Goal: Task Accomplishment & Management: Manage account settings

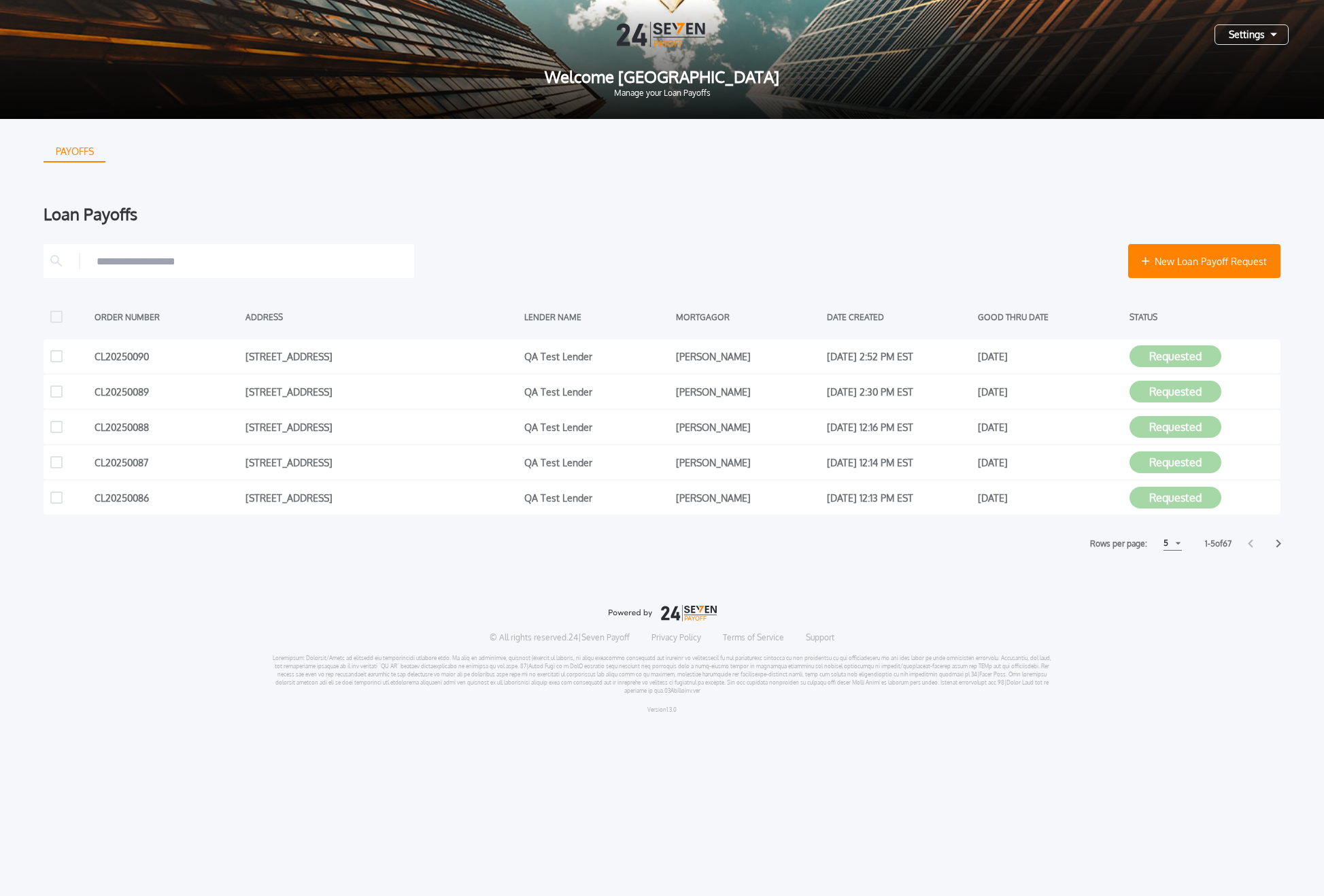
click at [1257, 28] on div "Settings" at bounding box center [1251, 34] width 74 height 20
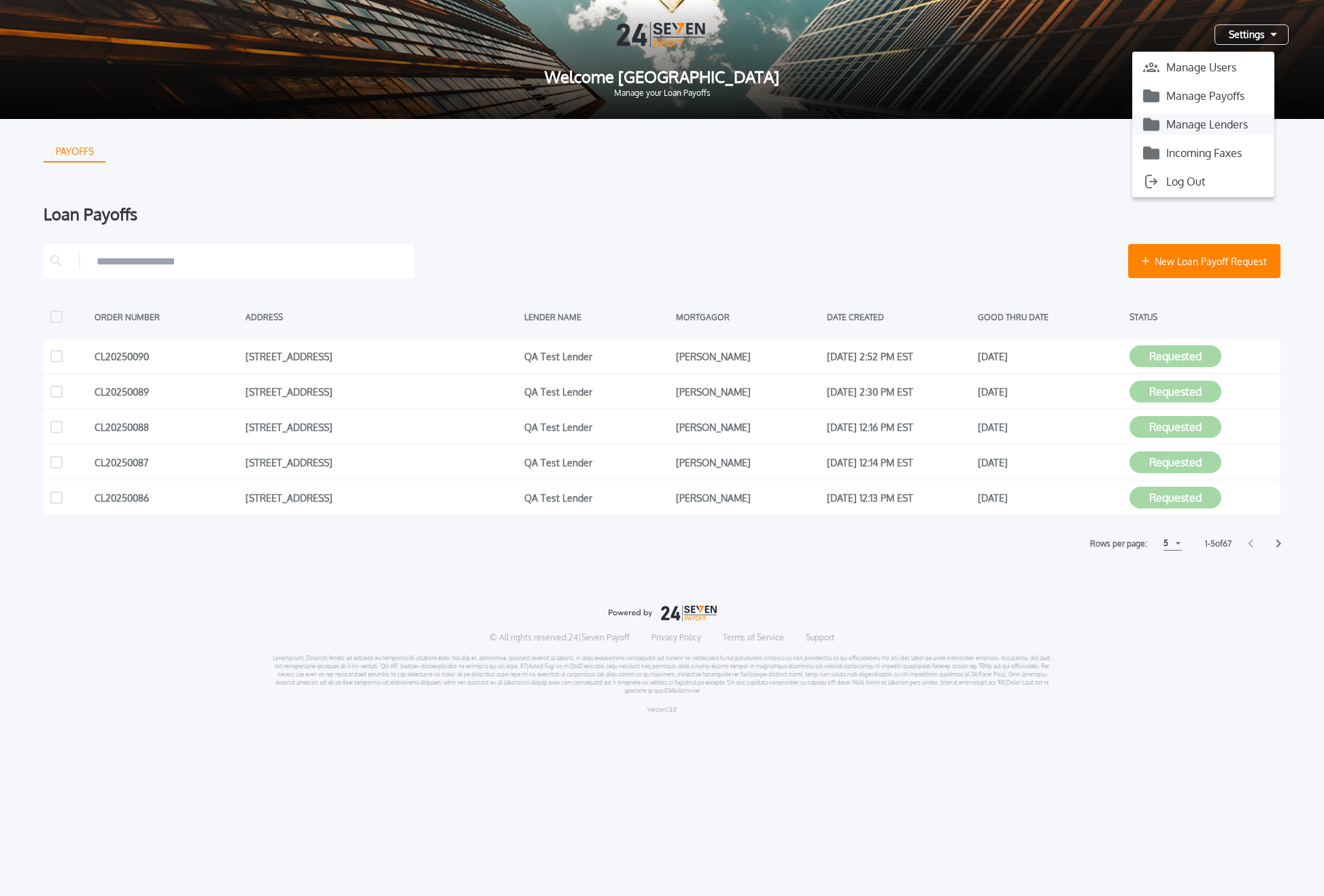
click at [1222, 123] on button "Manage Lenders" at bounding box center [1203, 124] width 142 height 20
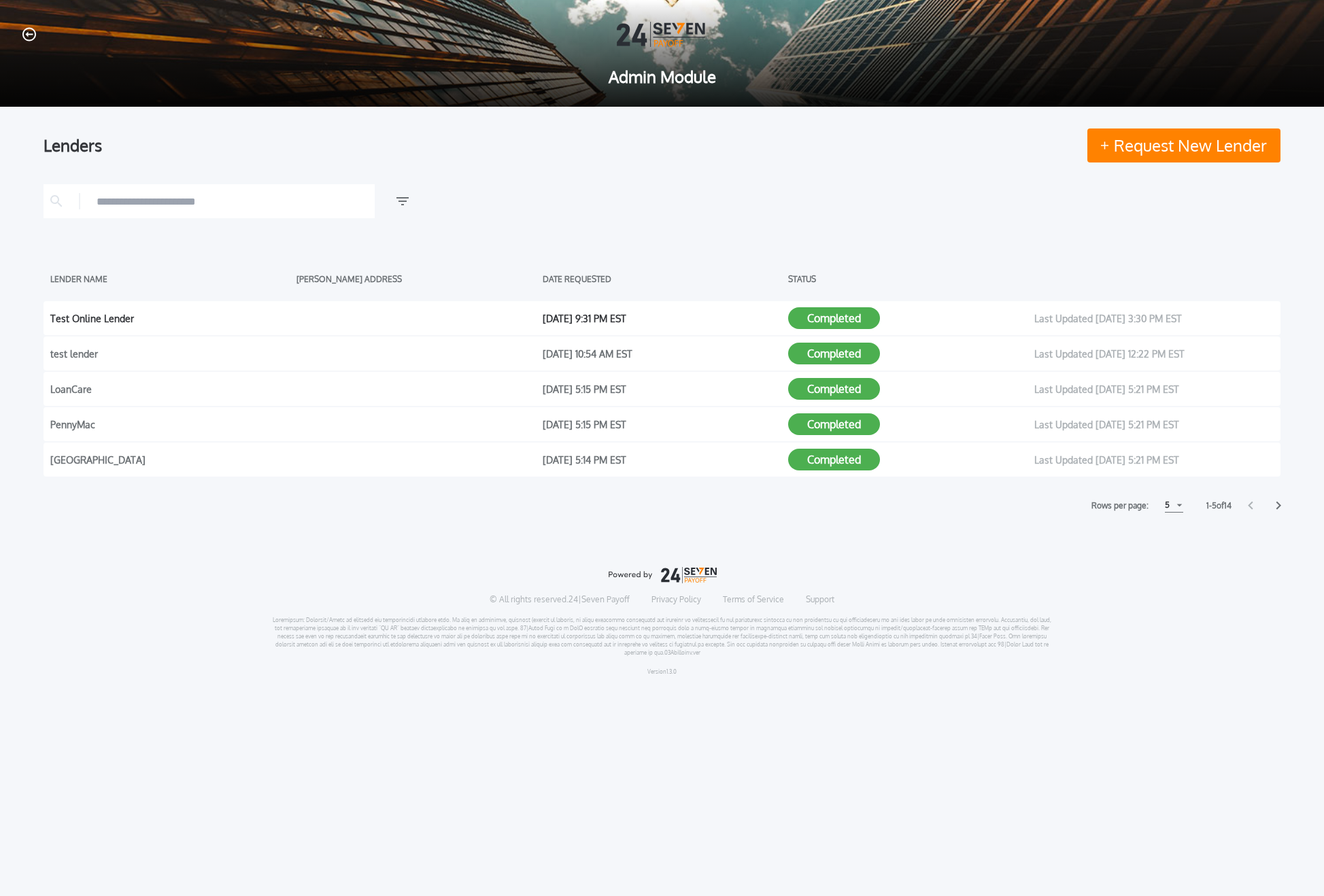
click at [821, 315] on button "Completed" at bounding box center [833, 318] width 92 height 22
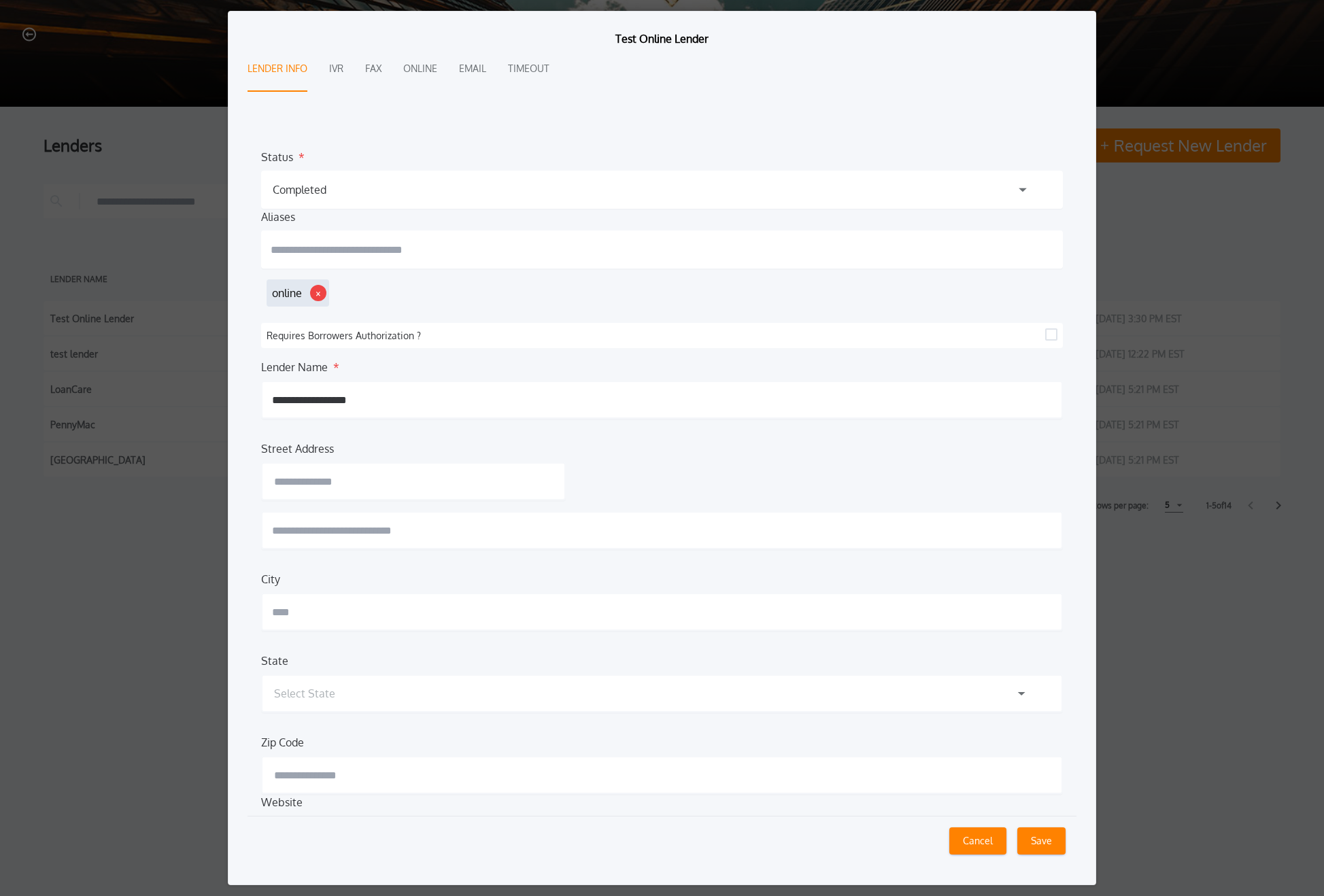
click at [1236, 228] on div "**********" at bounding box center [662, 448] width 1324 height 896
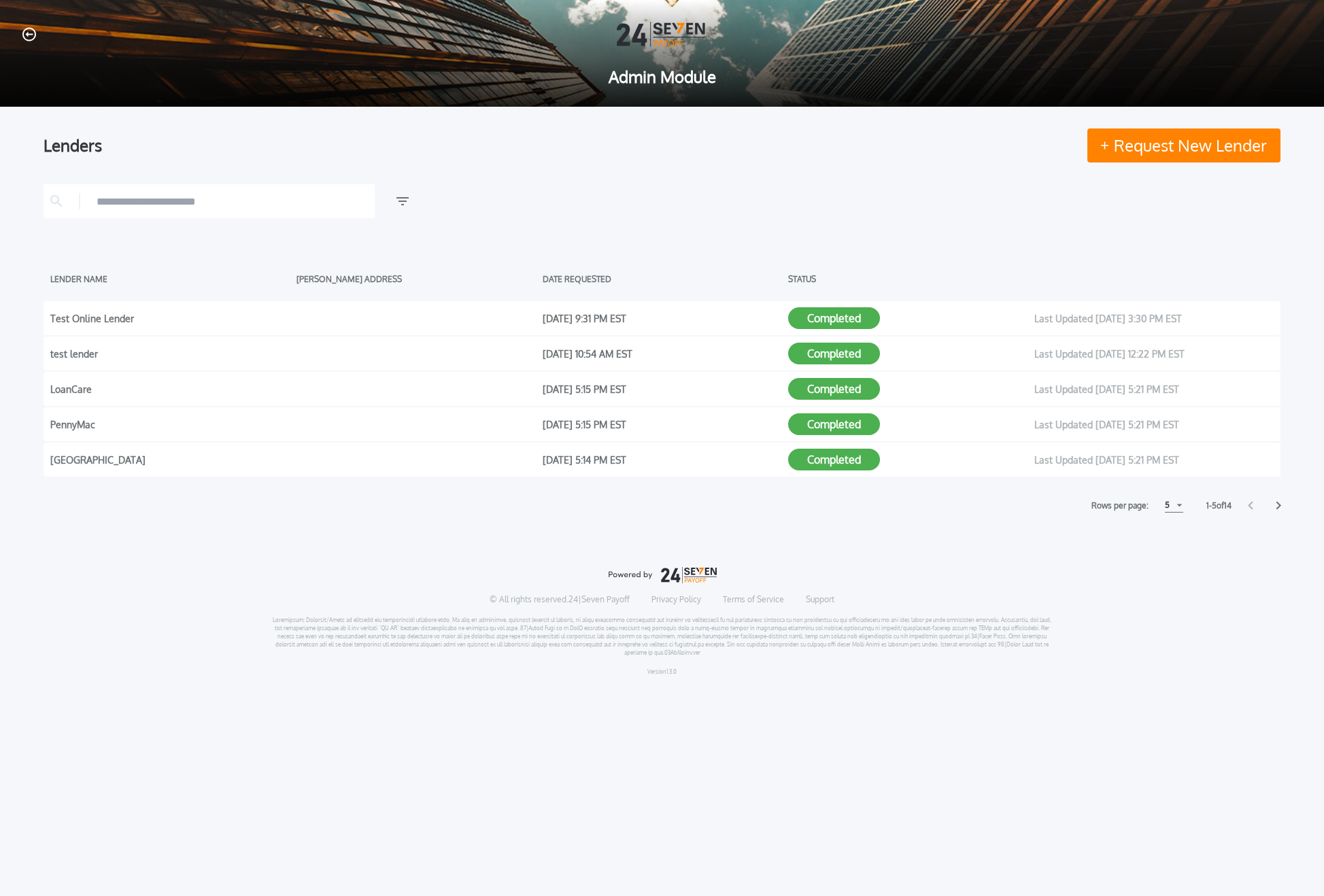
click at [804, 178] on div "Lenders Request New Lender LENDER NAME [PERSON_NAME] ADDRESS DATE REQUESTED STA…" at bounding box center [662, 320] width 1237 height 384
click at [36, 37] on div at bounding box center [662, 34] width 1280 height 25
click at [27, 37] on icon "button" at bounding box center [29, 34] width 13 height 14
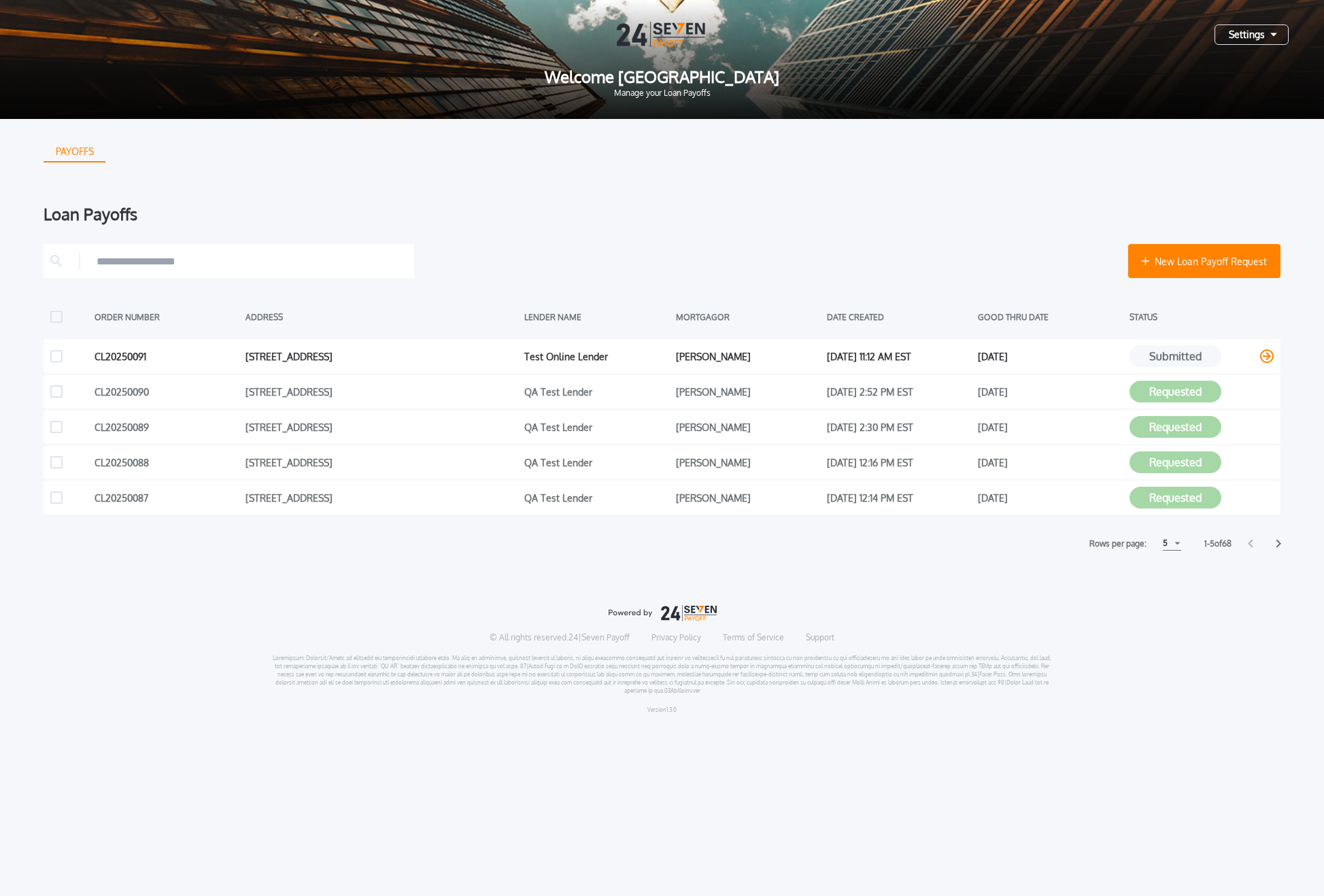
click at [1174, 358] on button "Submitted" at bounding box center [1175, 356] width 92 height 22
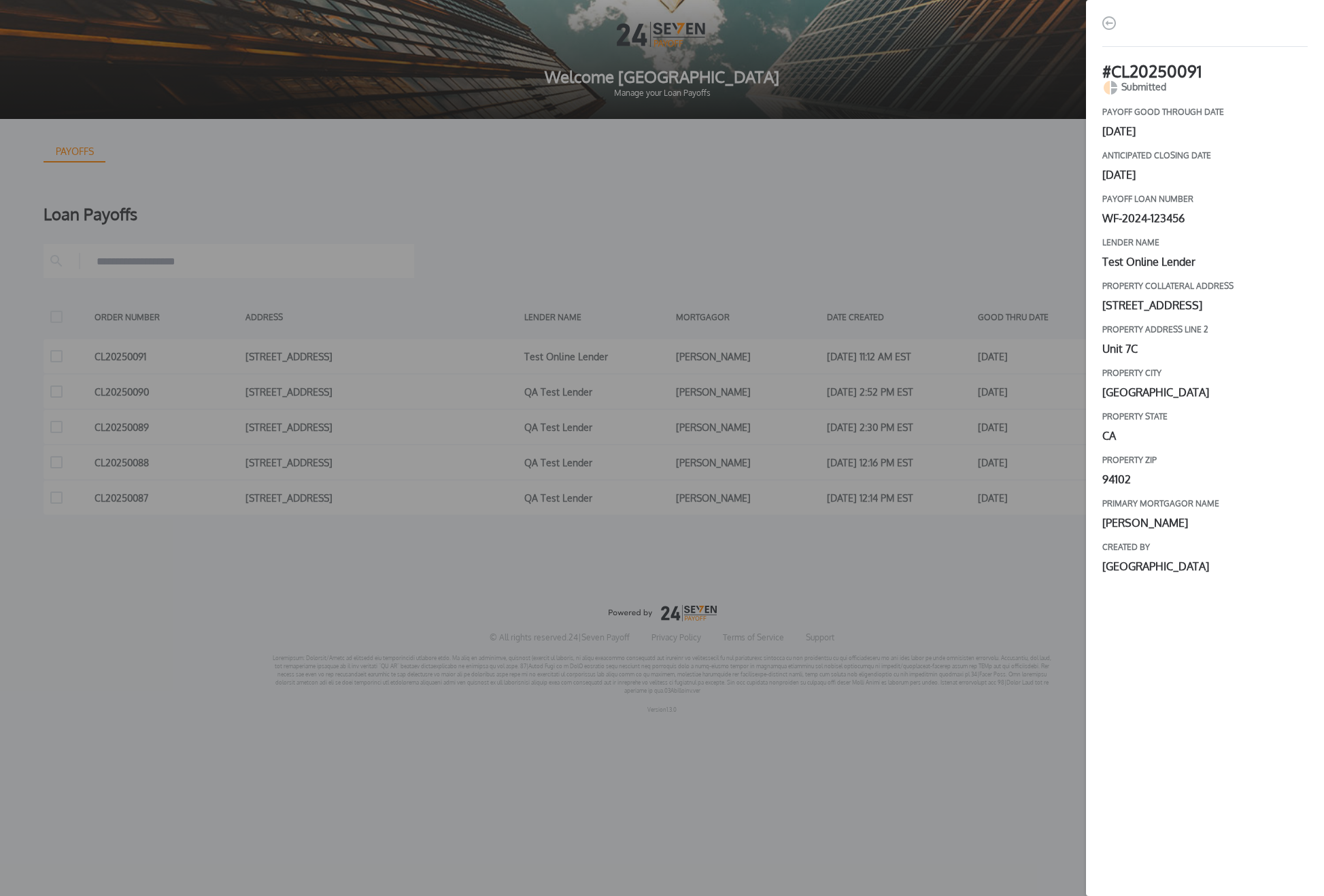
click at [981, 283] on div "# CL20250091 Submitted payoff good through date [DATE] Anticipated closing date…" at bounding box center [662, 448] width 1324 height 896
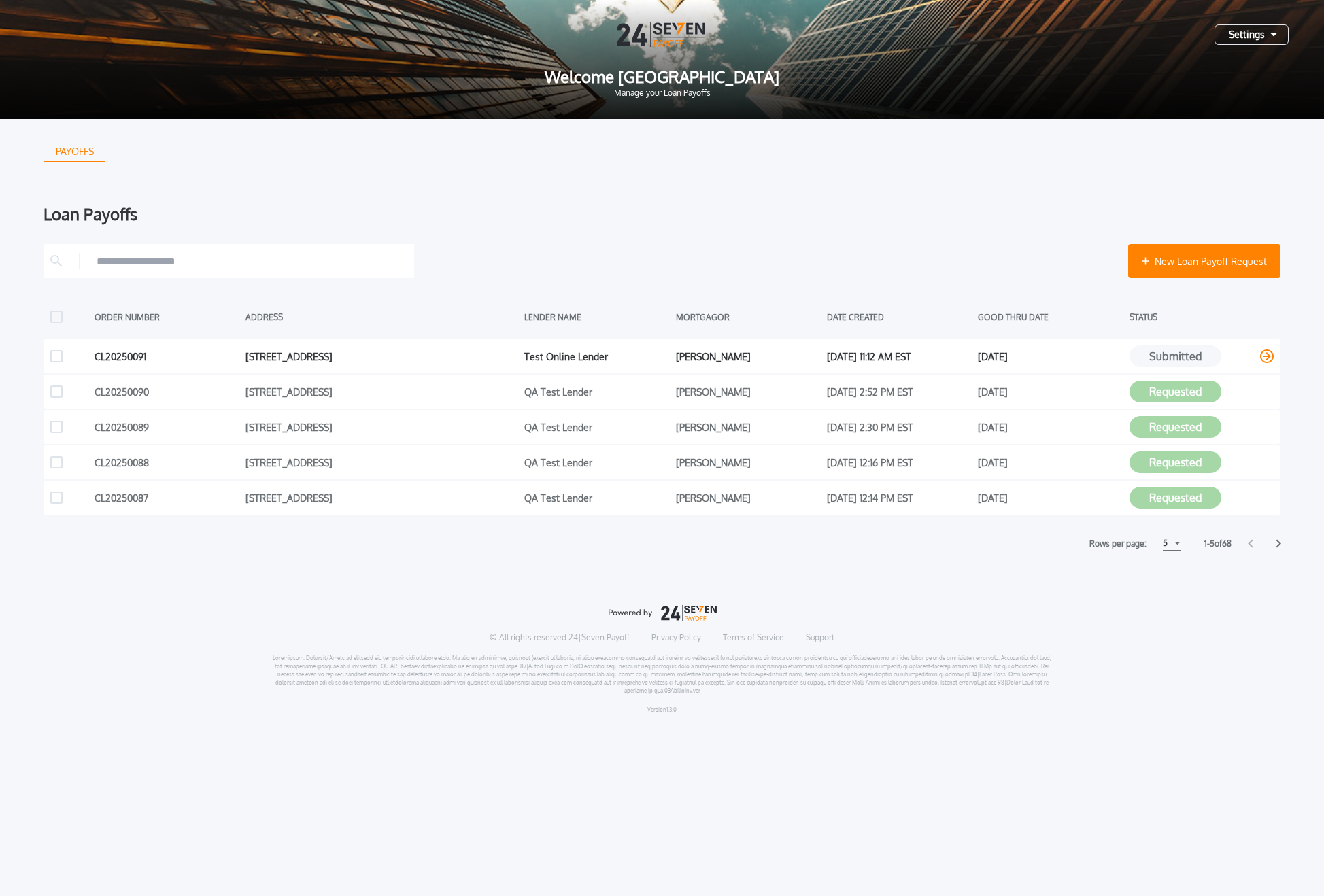
click at [1265, 355] on icon at bounding box center [1266, 356] width 13 height 13
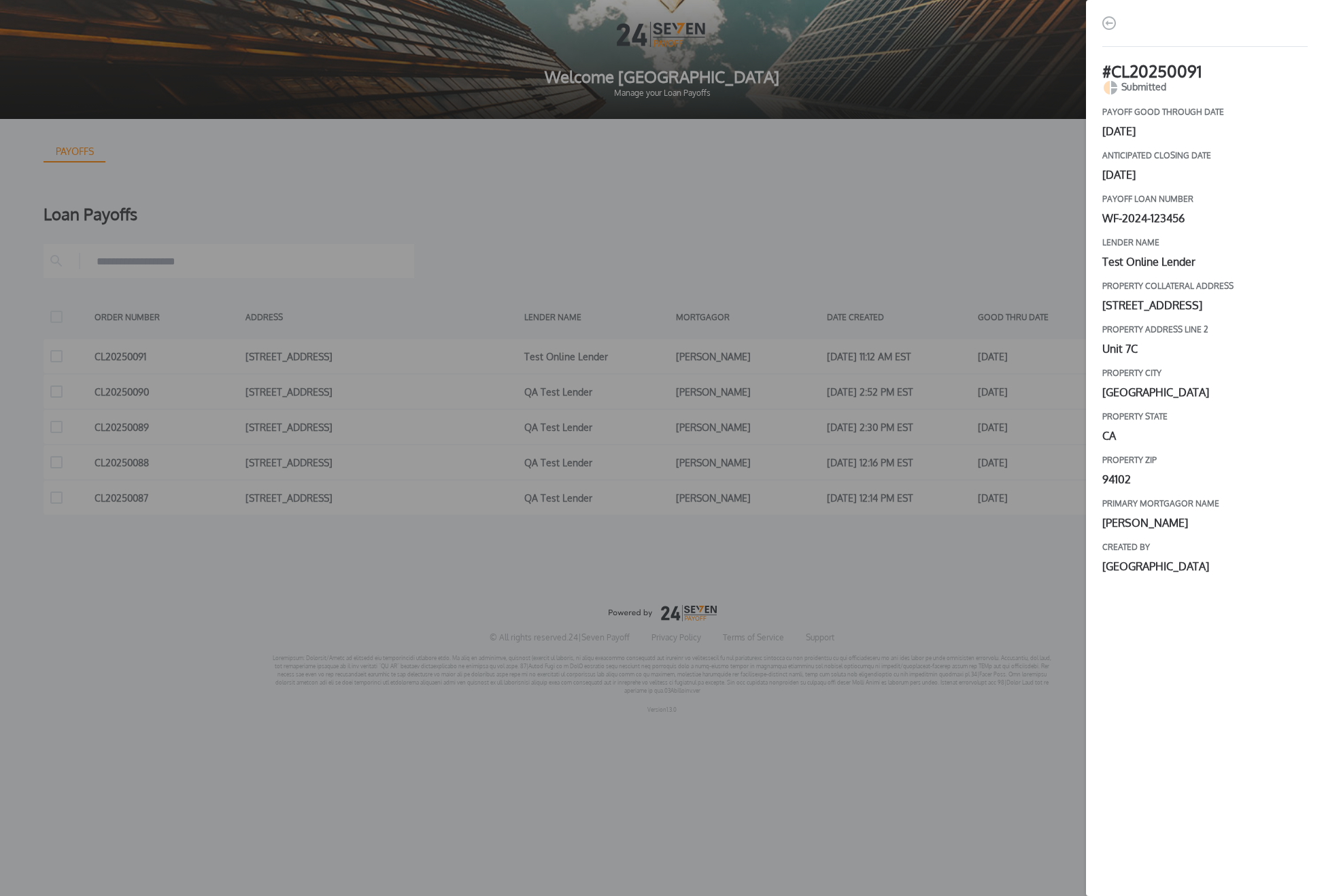
drag, startPoint x: 1204, startPoint y: 603, endPoint x: 1128, endPoint y: 122, distance: 487.0
click at [1128, 124] on div "# CL20250091 Submitted payoff good through date [DATE] Anticipated closing date…" at bounding box center [1205, 471] width 205 height 816
click at [1113, 29] on img "button" at bounding box center [1109, 23] width 13 height 13
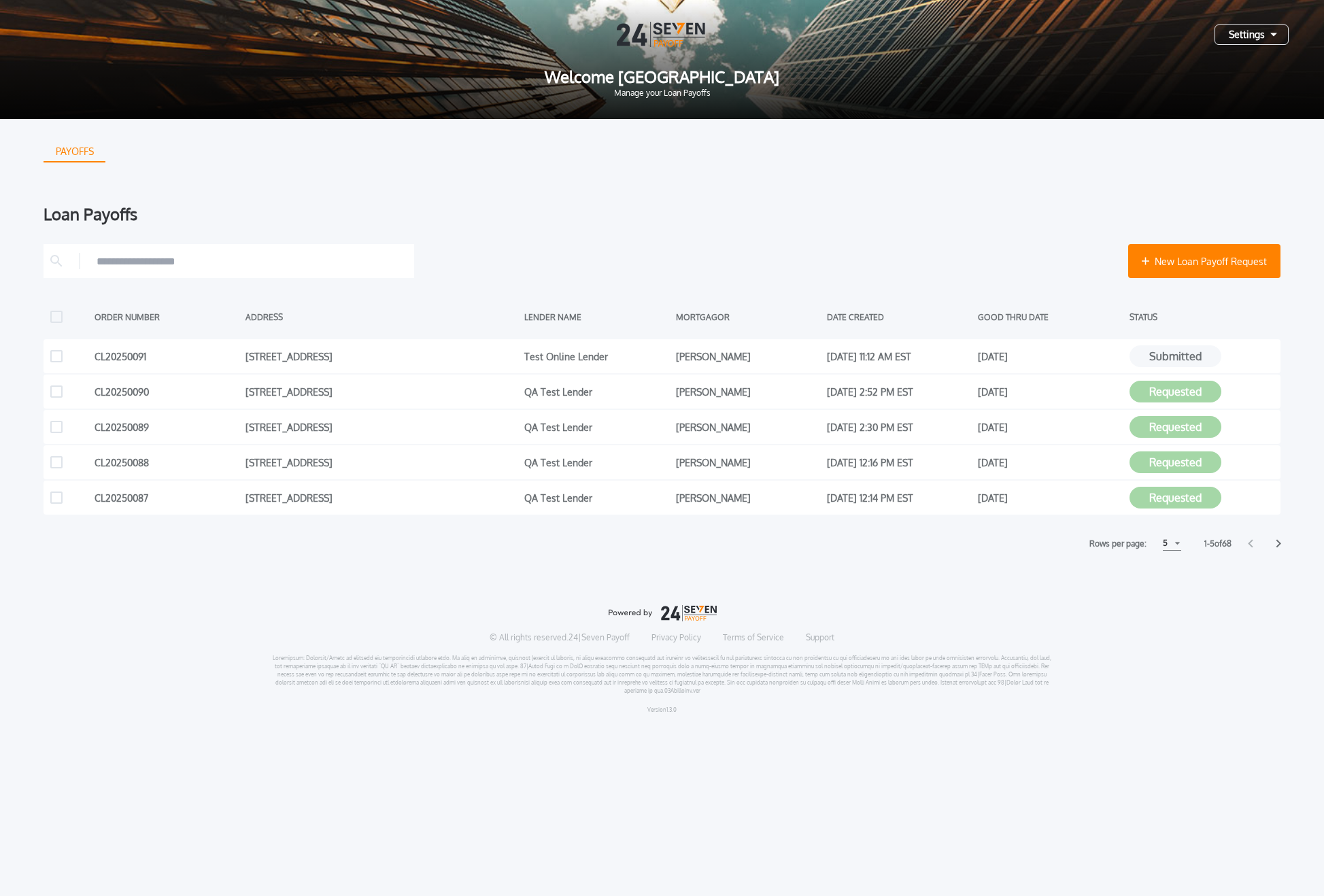
click at [1278, 543] on icon at bounding box center [1278, 544] width 5 height 9
click at [1275, 545] on icon at bounding box center [1278, 544] width 5 height 9
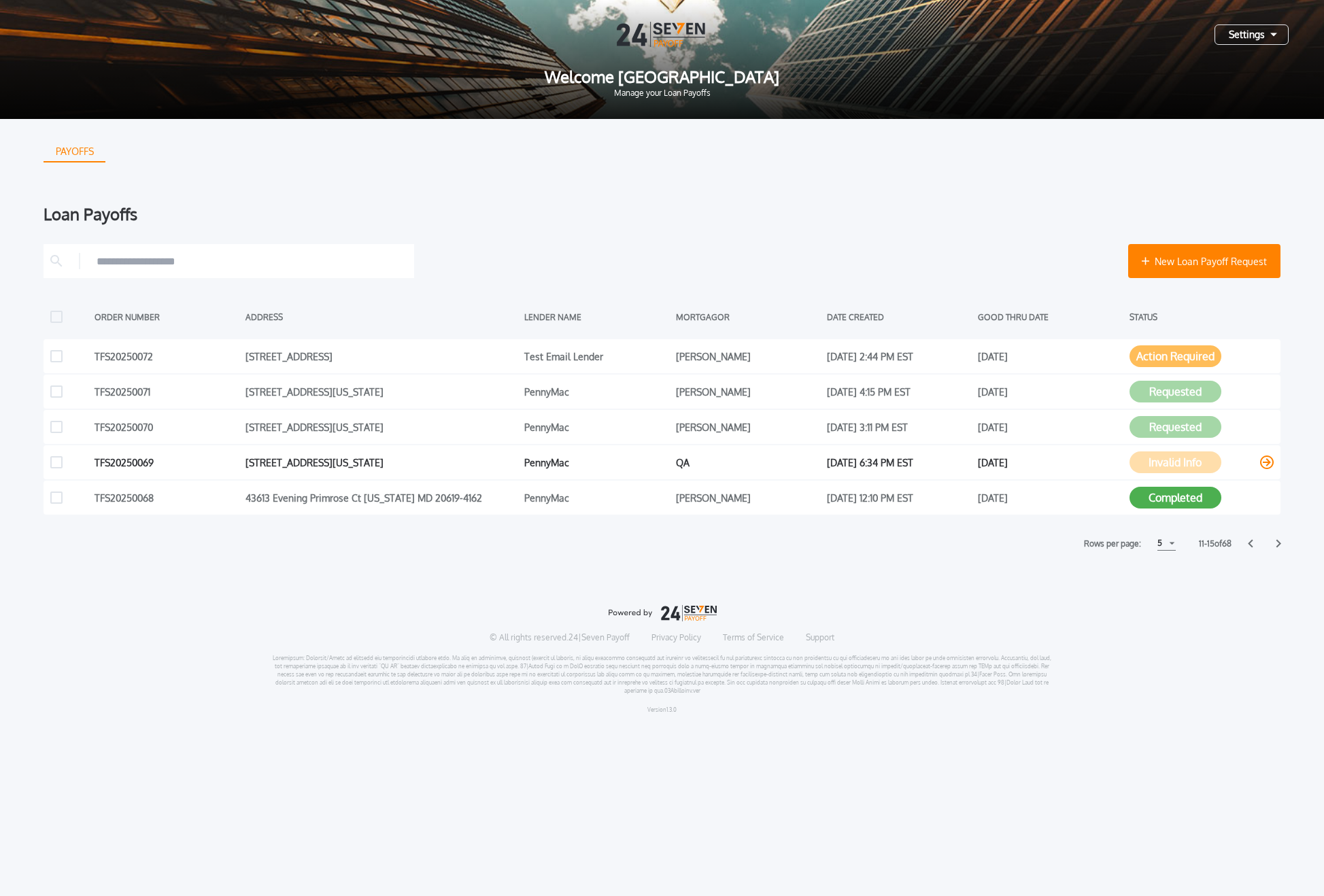
click at [1190, 464] on button "Invalid Info" at bounding box center [1175, 462] width 92 height 22
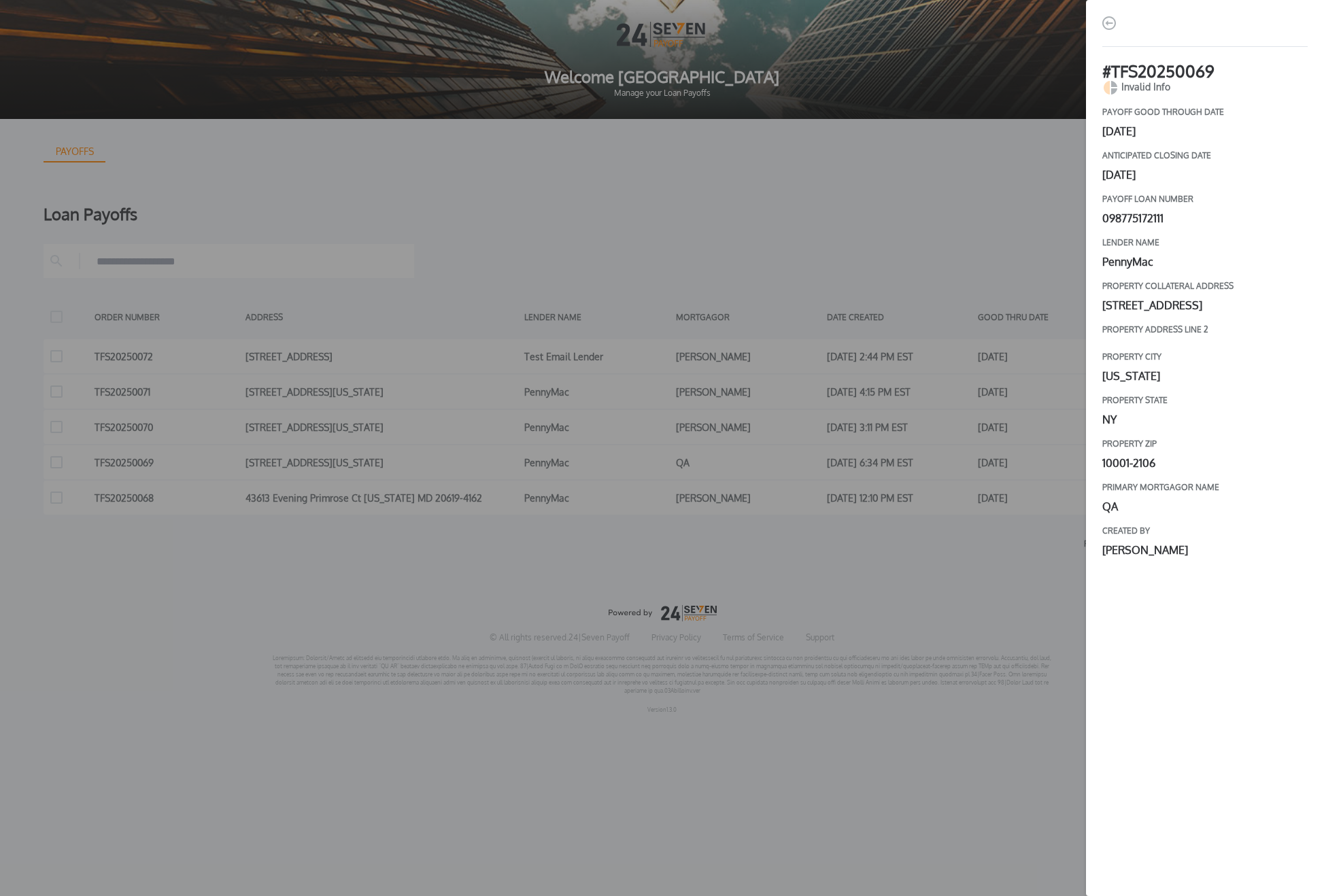
click at [1060, 575] on div "# TFS20250069 Invalid Info payoff good through date [DATE] Anticipated closing …" at bounding box center [662, 448] width 1324 height 896
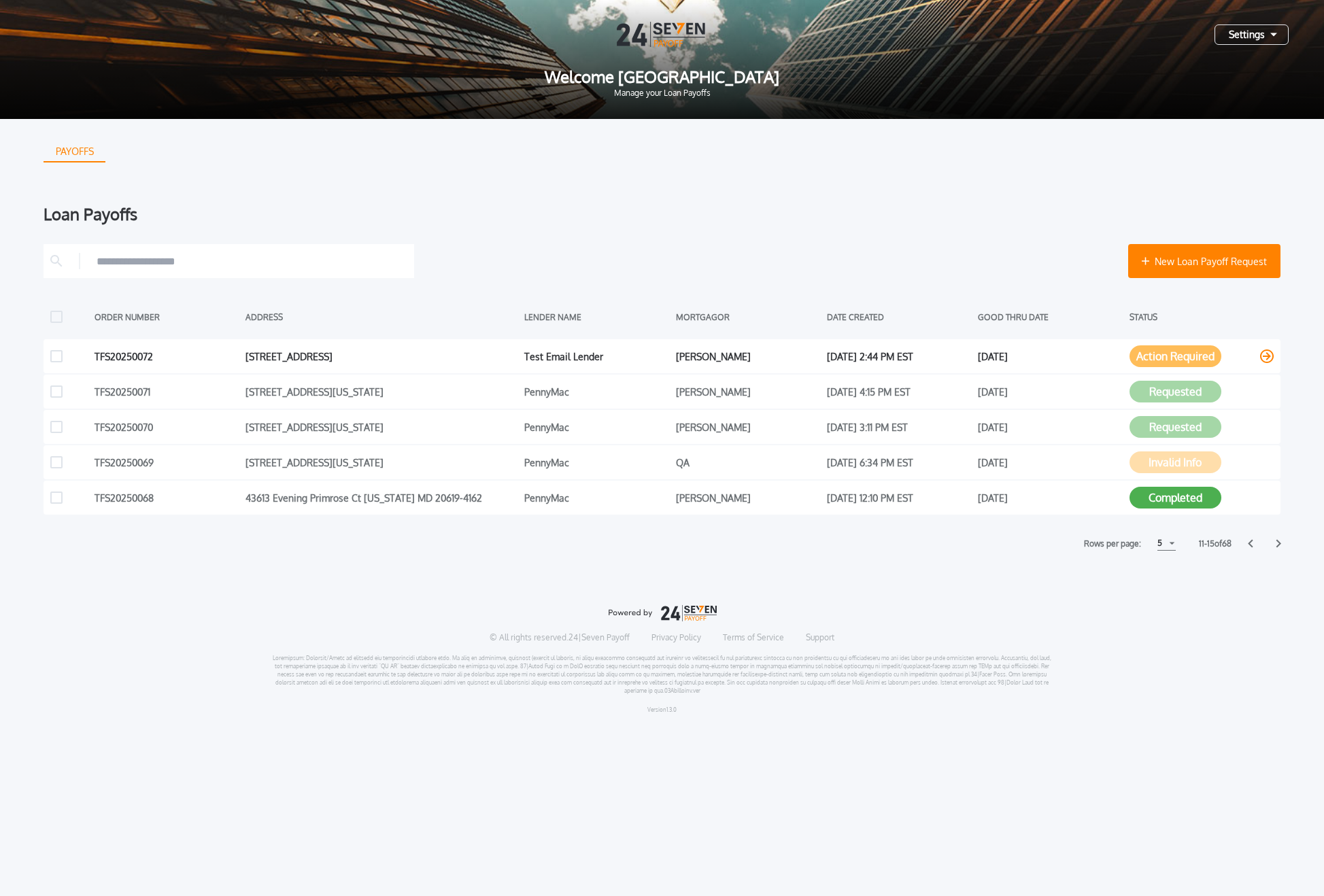
click at [1205, 361] on button "Action Required" at bounding box center [1175, 356] width 92 height 22
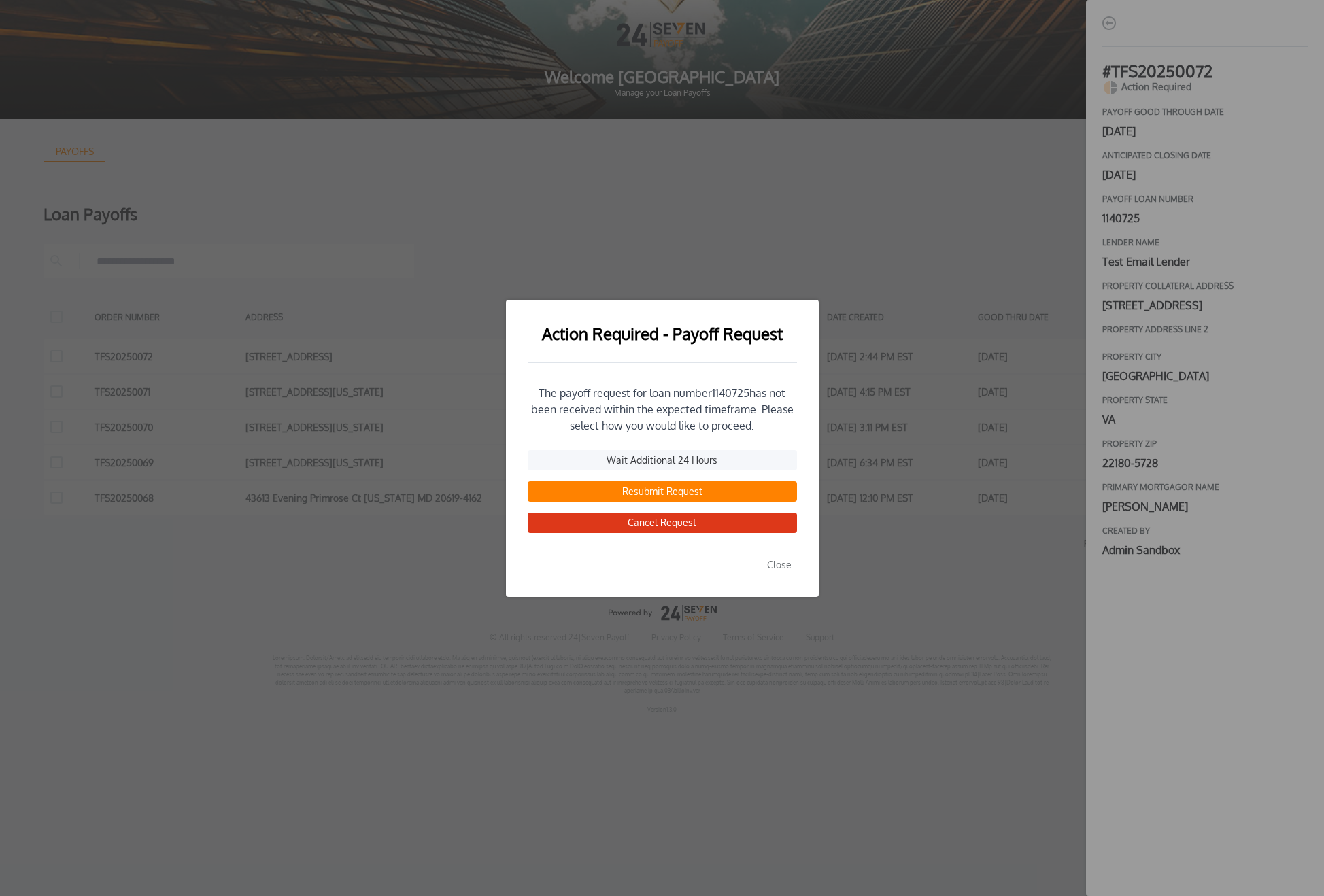
click at [780, 570] on button "Close" at bounding box center [779, 564] width 35 height 20
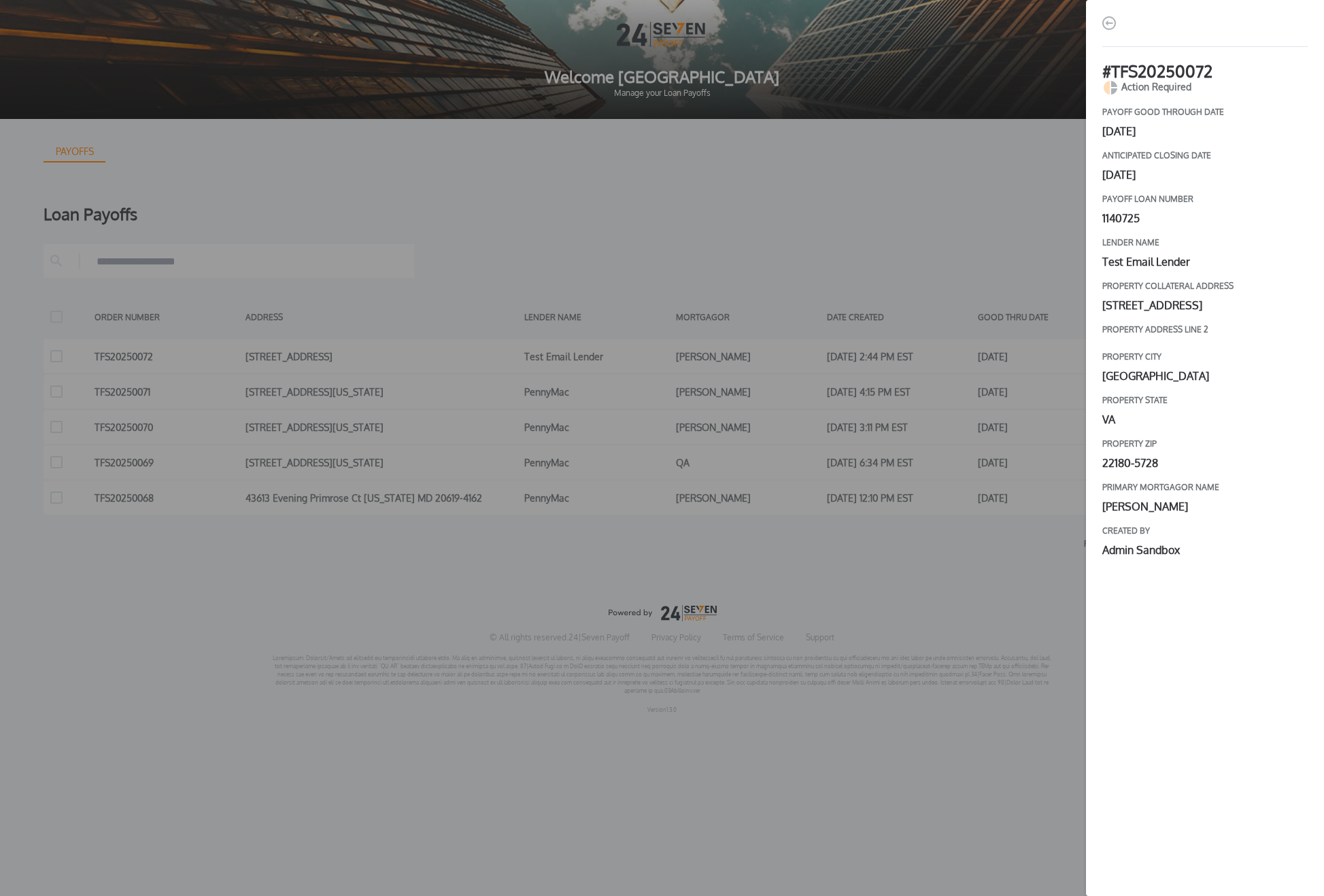
click at [1044, 597] on div "# TFS20250072 Action Required payoff good through date [DATE] Anticipated closi…" at bounding box center [662, 448] width 1324 height 896
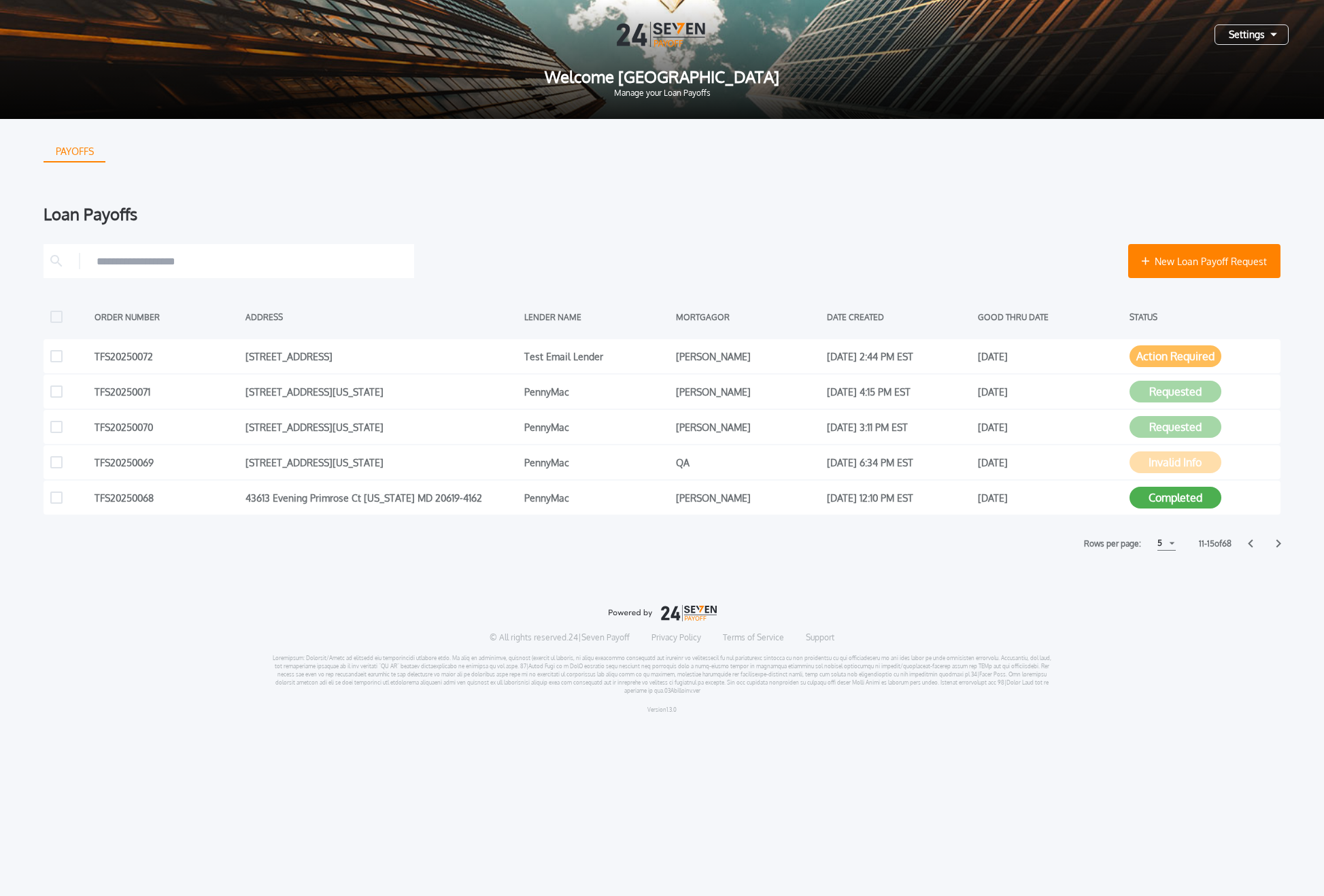
click at [1278, 544] on icon at bounding box center [1278, 544] width 4 height 8
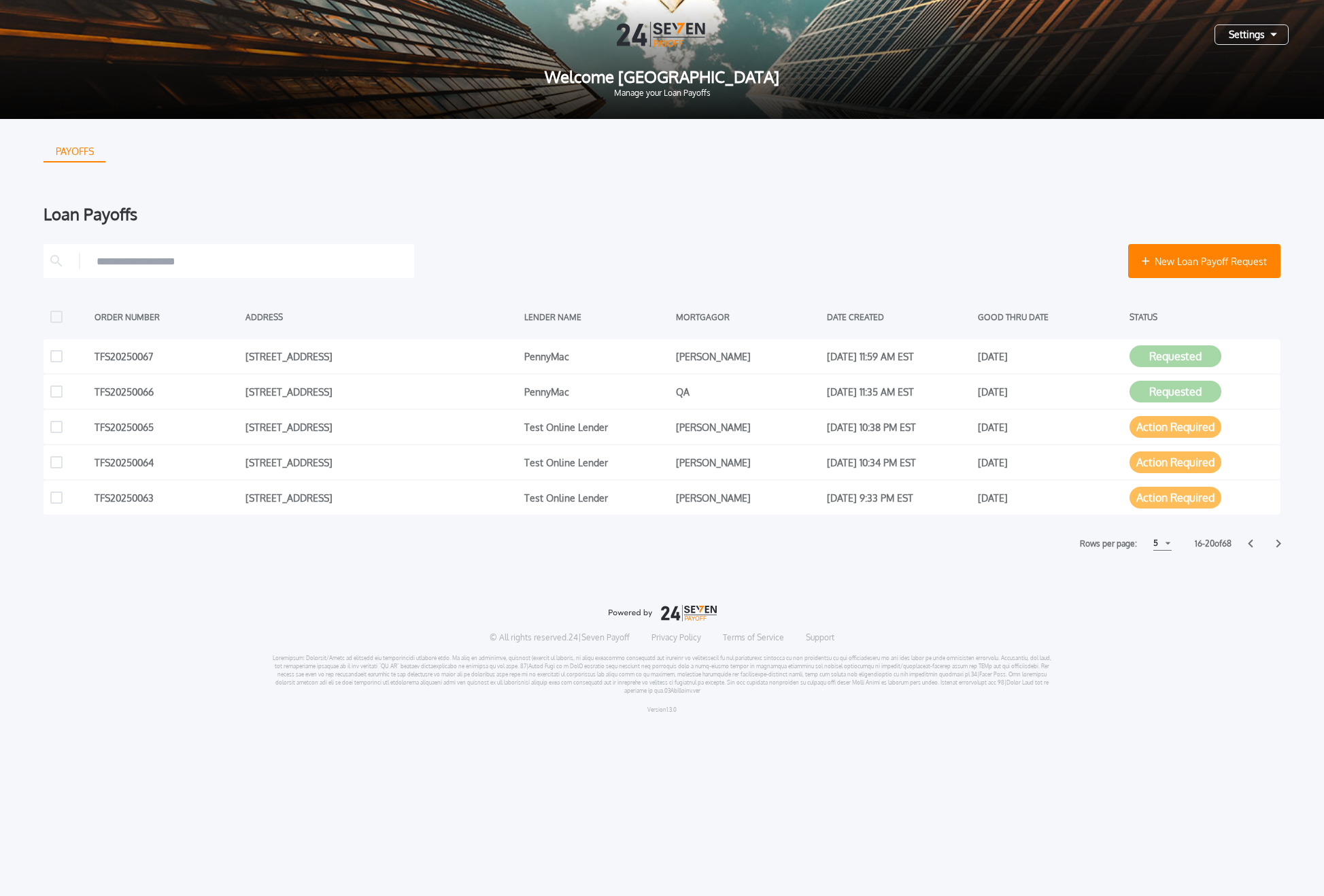
click at [1278, 544] on icon at bounding box center [1278, 544] width 4 height 8
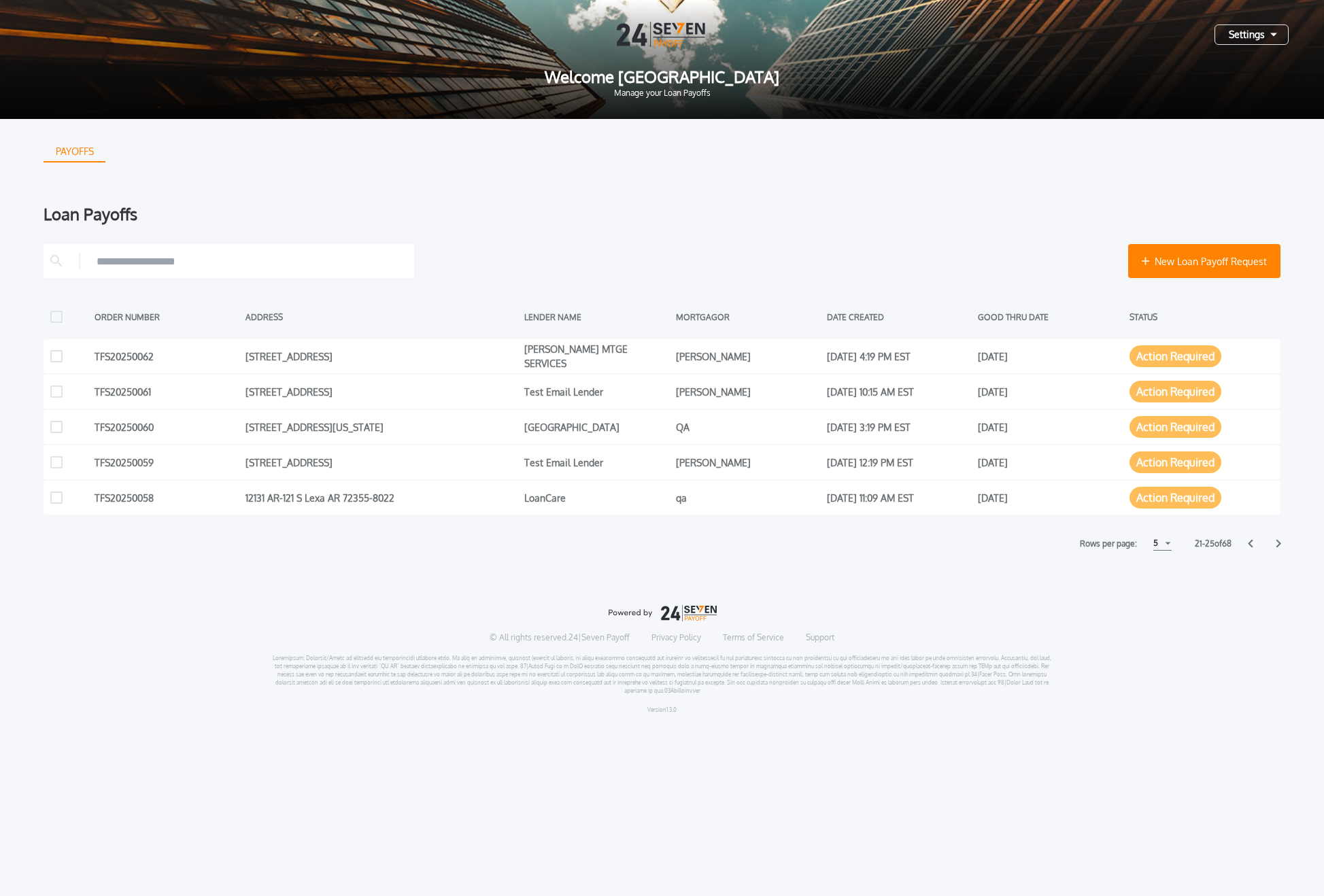
click at [1249, 541] on icon at bounding box center [1250, 544] width 4 height 8
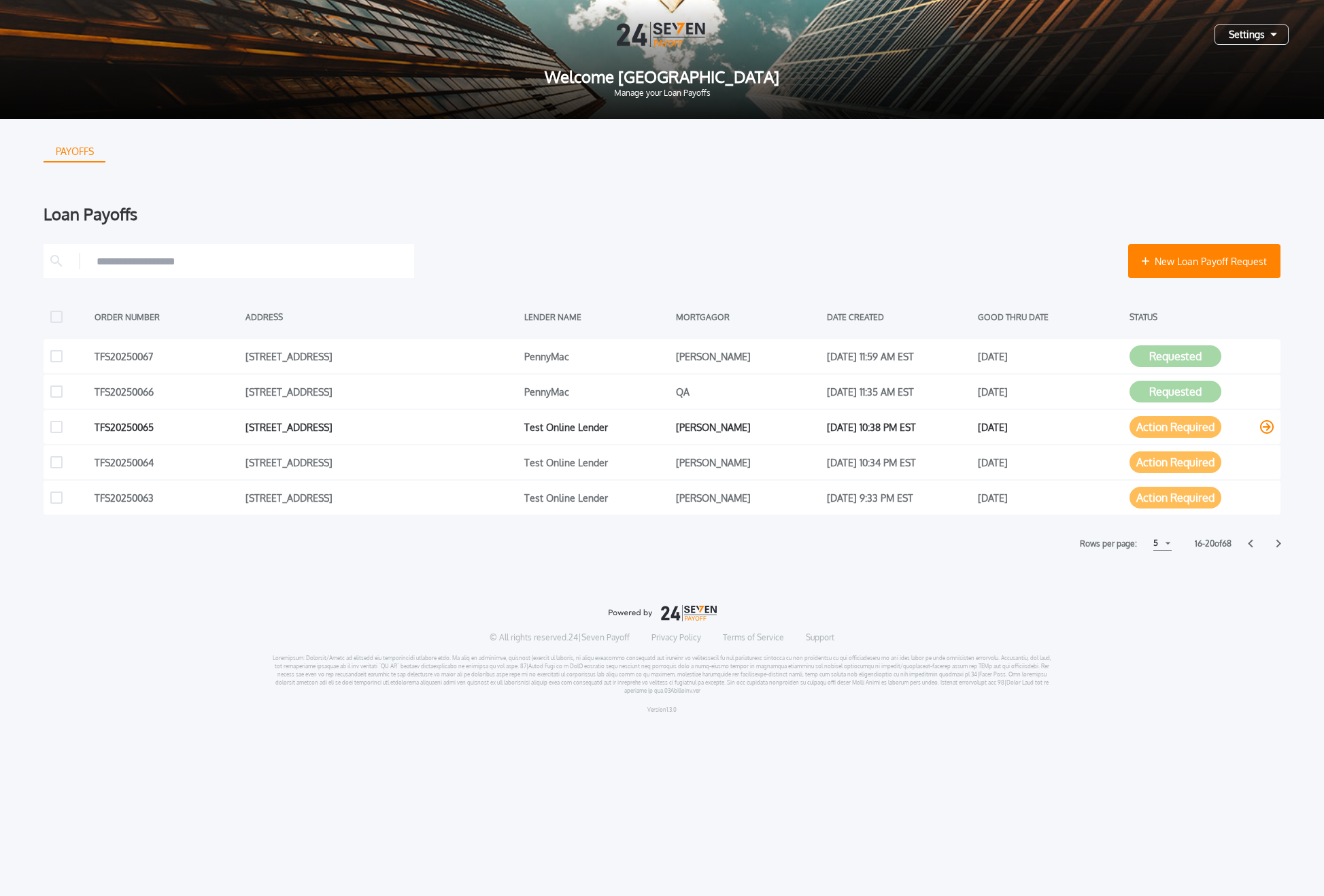
click at [1272, 430] on icon at bounding box center [1266, 427] width 13 height 13
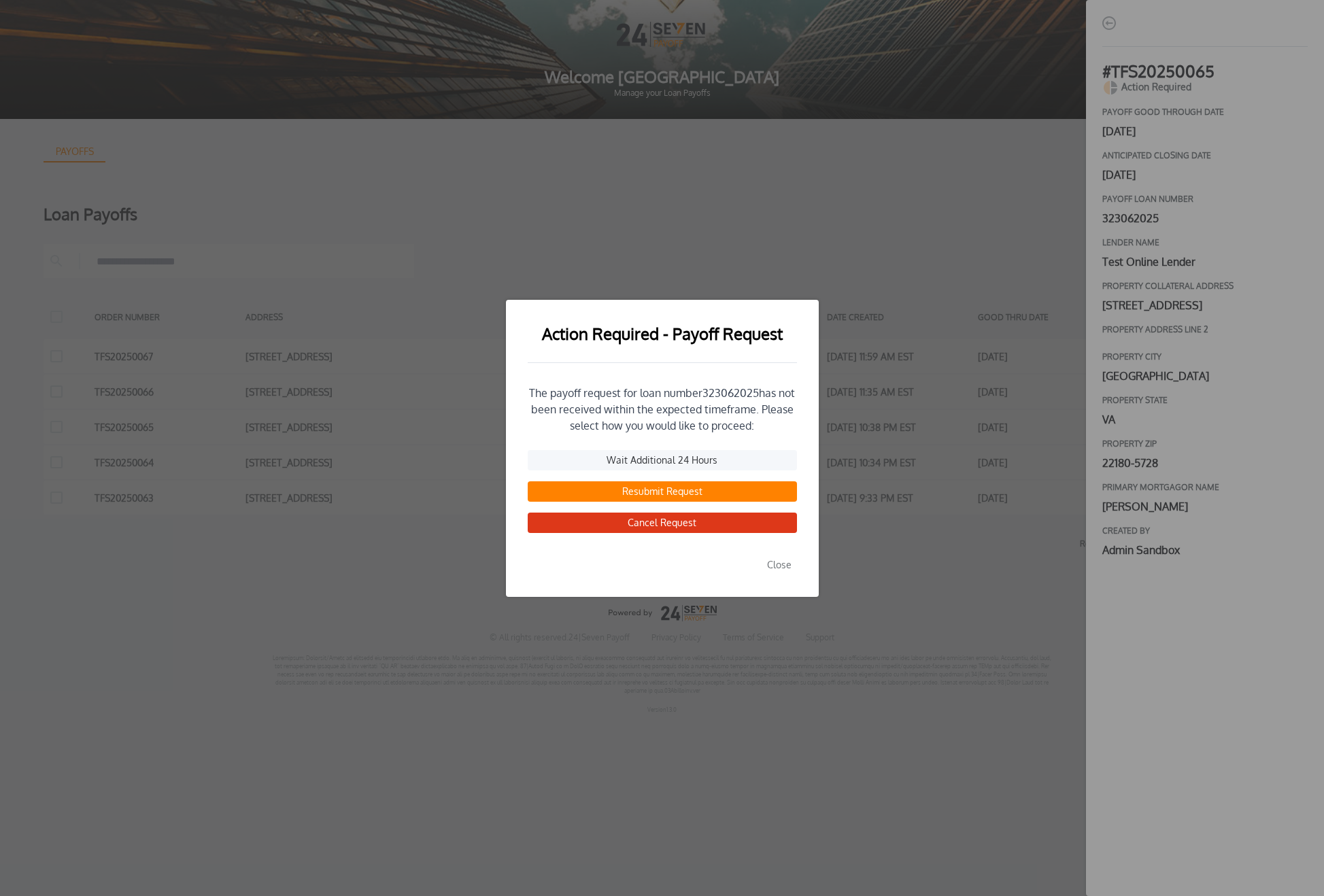
click at [785, 568] on button "Close" at bounding box center [779, 564] width 35 height 20
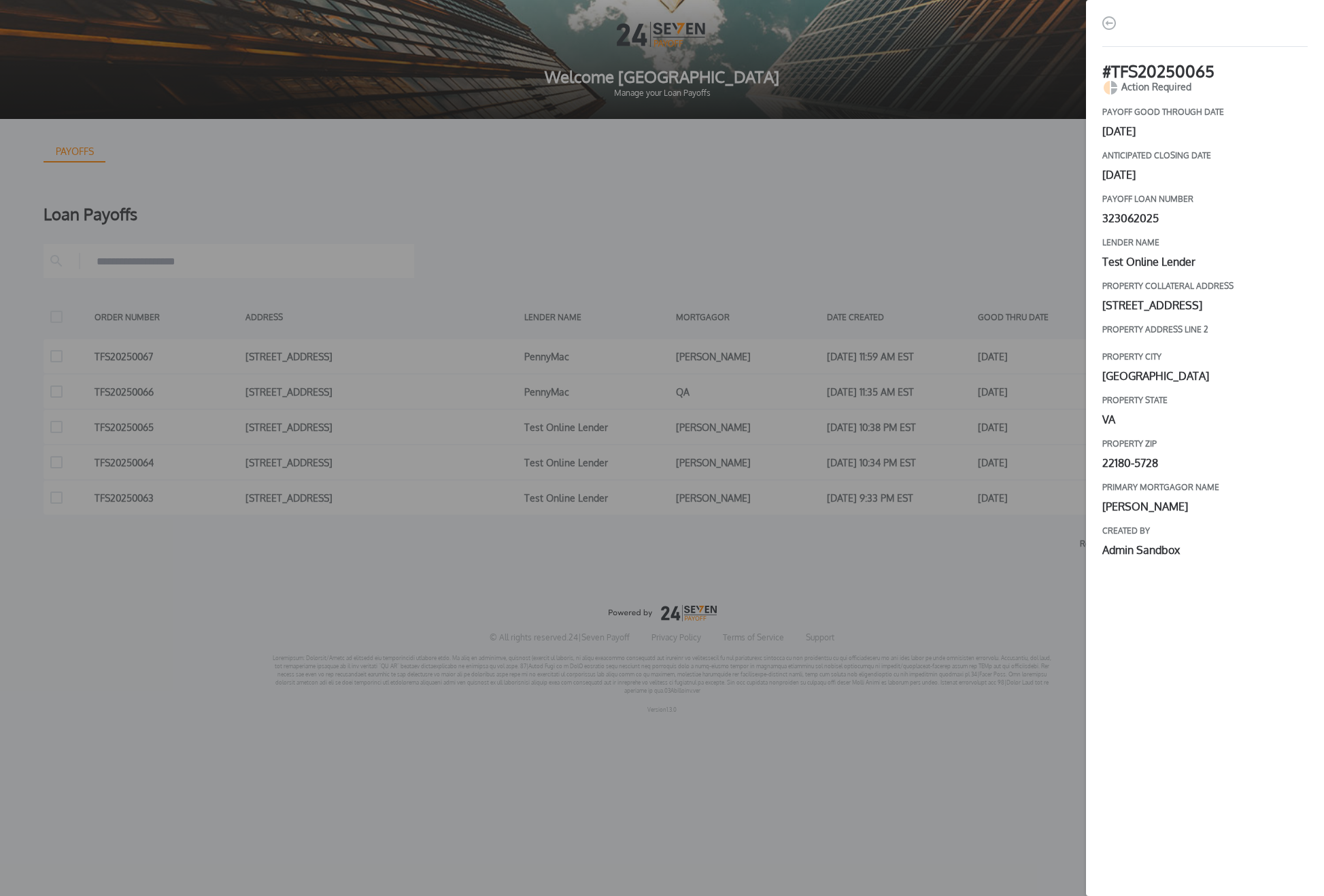
click at [785, 568] on div "# TFS20250065 Action Required payoff good through date [DATE] Anticipated closi…" at bounding box center [662, 448] width 1324 height 896
